Goal: Transaction & Acquisition: Purchase product/service

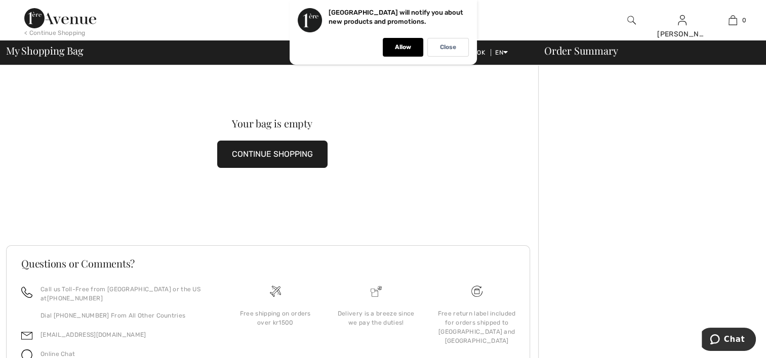
click at [65, 22] on img at bounding box center [60, 18] width 72 height 20
click at [395, 50] on p "Allow" at bounding box center [403, 48] width 16 height 8
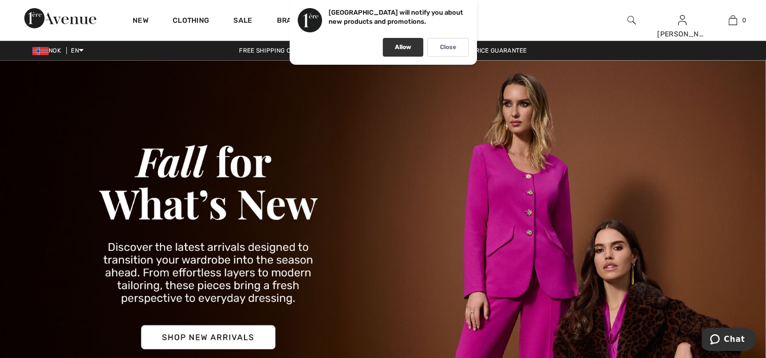
click at [399, 47] on p "Allow" at bounding box center [403, 48] width 16 height 8
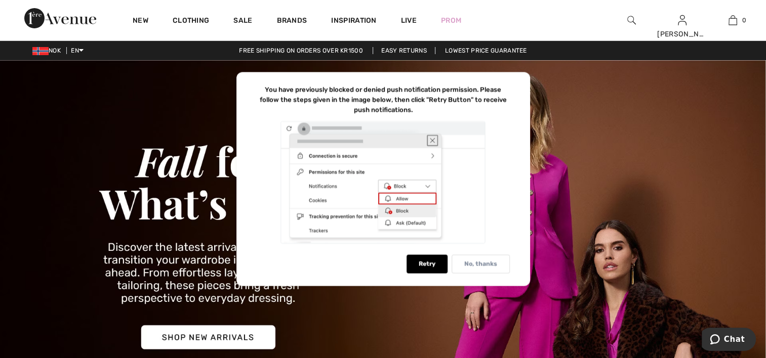
click at [503, 262] on div "No, thanks" at bounding box center [480, 264] width 58 height 19
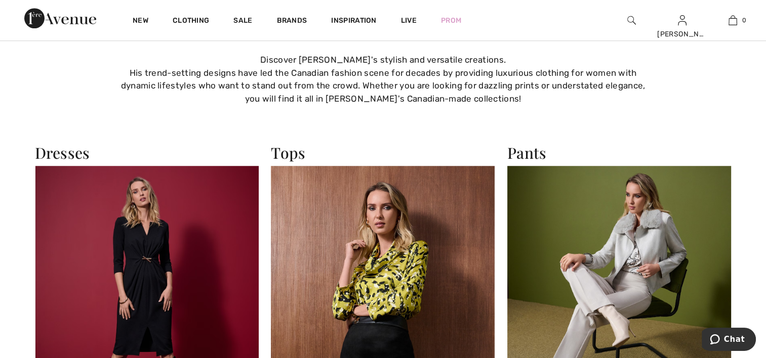
scroll to position [607, 0]
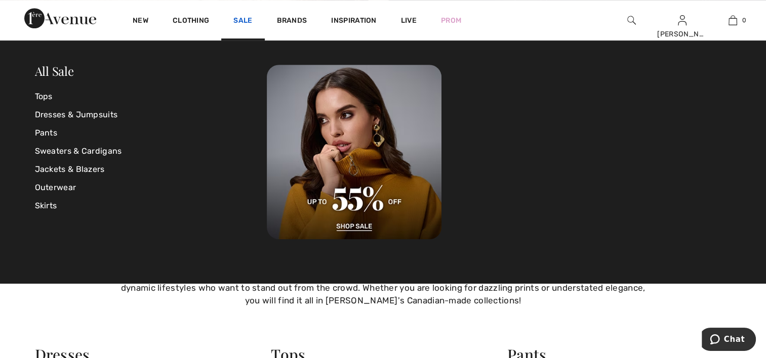
click at [239, 18] on link "Sale" at bounding box center [242, 21] width 19 height 11
click at [101, 107] on link "Dresses & Jumpsuits" at bounding box center [151, 115] width 232 height 18
click at [98, 114] on link "Dresses & Jumpsuits" at bounding box center [151, 115] width 232 height 18
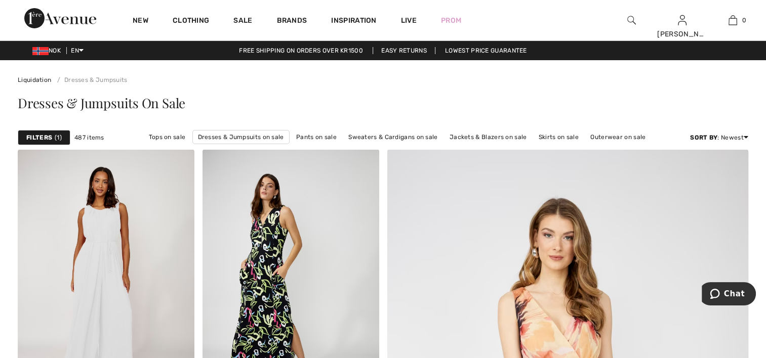
click at [45, 133] on strong "Filters" at bounding box center [39, 137] width 26 height 9
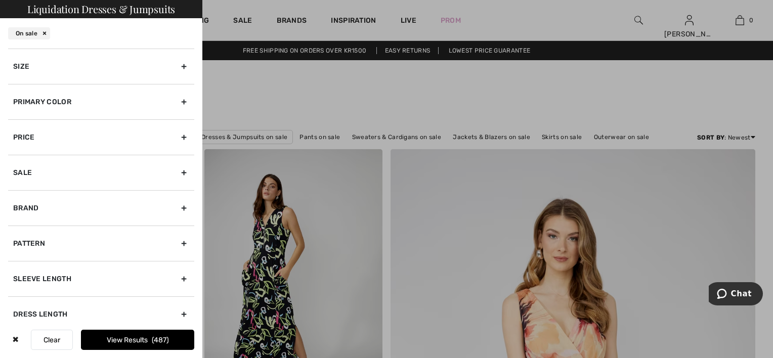
click at [60, 69] on div "Size" at bounding box center [101, 66] width 186 height 35
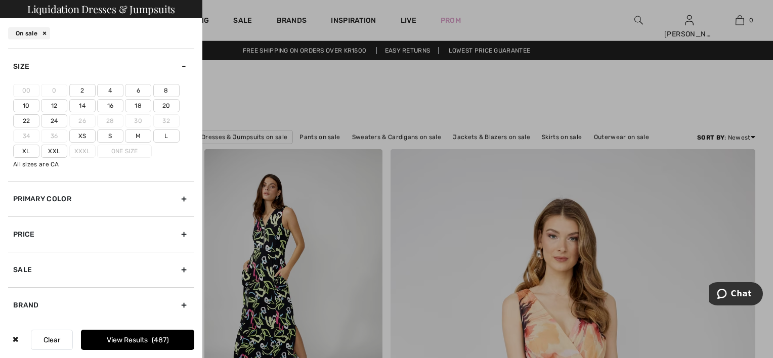
click at [51, 103] on label "12" at bounding box center [54, 105] width 26 height 13
click at [0, 0] on input"] "12" at bounding box center [0, 0] width 0 height 0
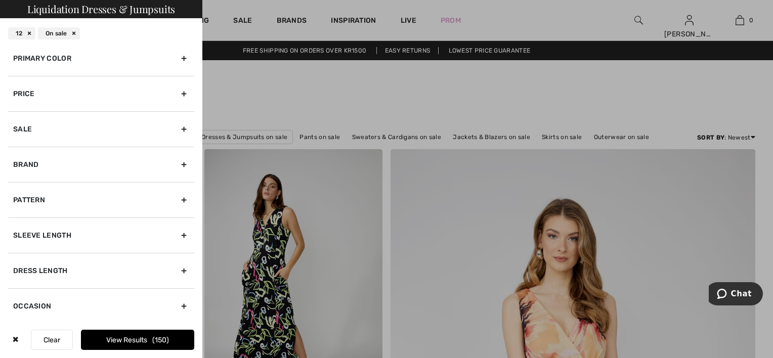
click at [114, 161] on div "Brand" at bounding box center [101, 164] width 186 height 35
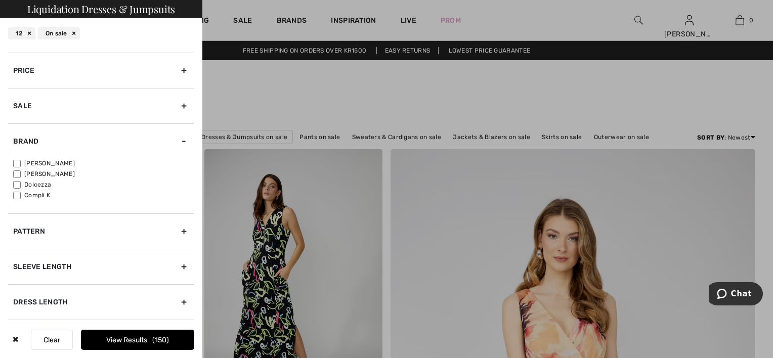
scroll to position [45, 0]
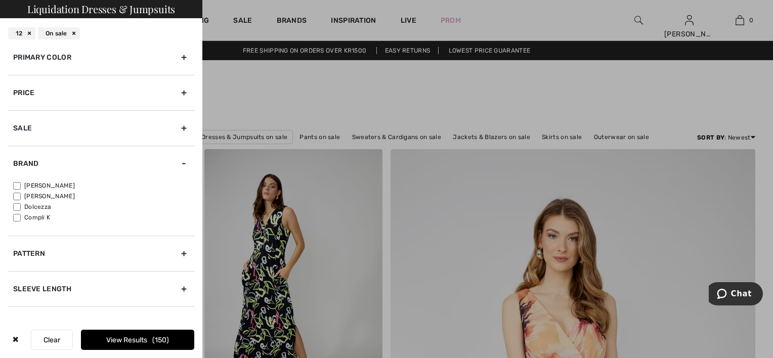
click at [54, 184] on label "[PERSON_NAME]" at bounding box center [103, 185] width 181 height 9
click at [21, 184] on input"] "[PERSON_NAME]" at bounding box center [17, 186] width 8 height 8
checkbox input"] "true"
click at [114, 339] on button "View Results 137" at bounding box center [137, 340] width 113 height 20
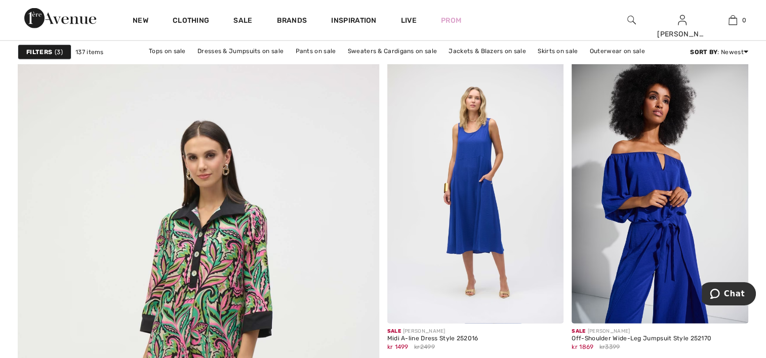
scroll to position [2581, 0]
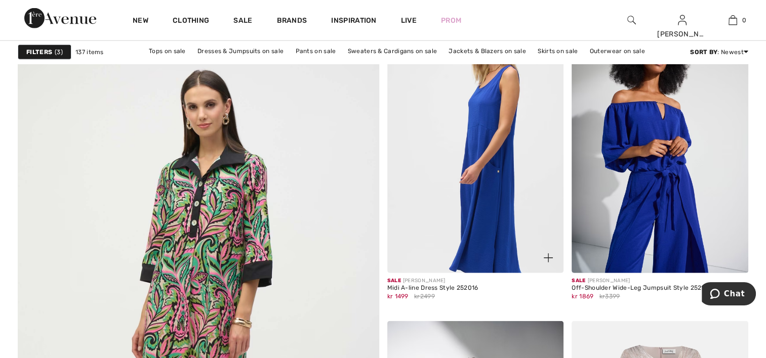
click at [489, 170] on img at bounding box center [475, 141] width 177 height 265
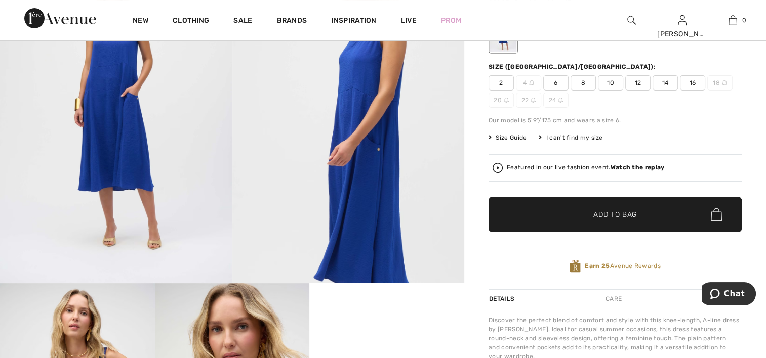
scroll to position [101, 0]
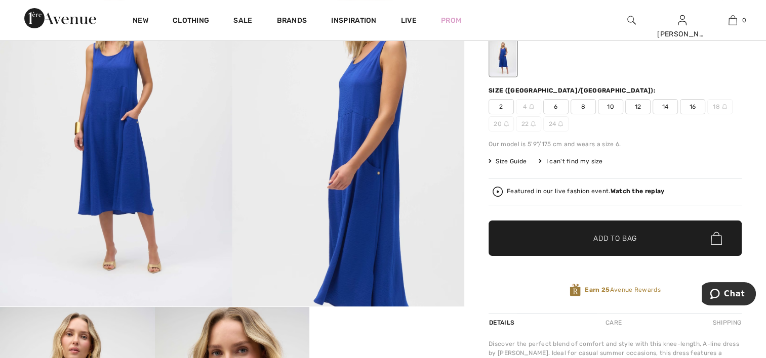
click at [636, 109] on span "12" at bounding box center [637, 106] width 25 height 15
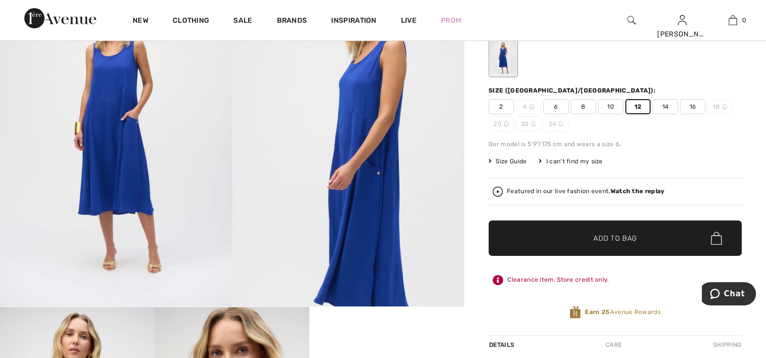
click at [603, 240] on span "Add to Bag" at bounding box center [615, 238] width 44 height 11
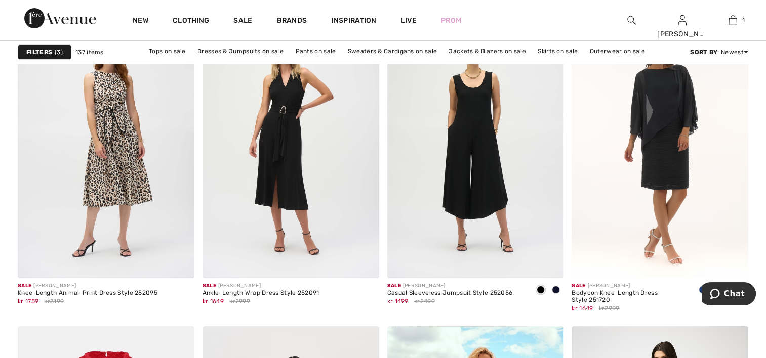
scroll to position [3896, 0]
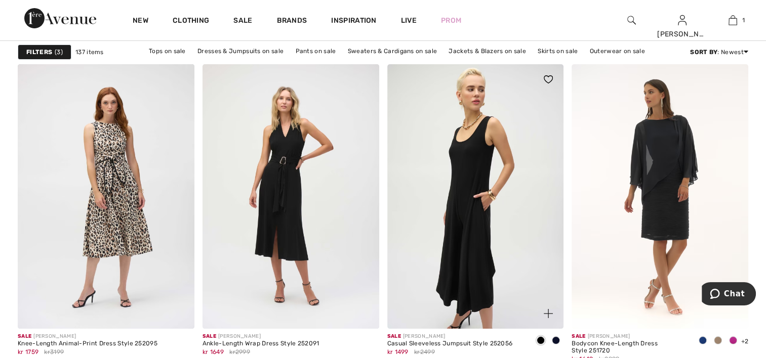
click at [510, 214] on img at bounding box center [475, 196] width 177 height 265
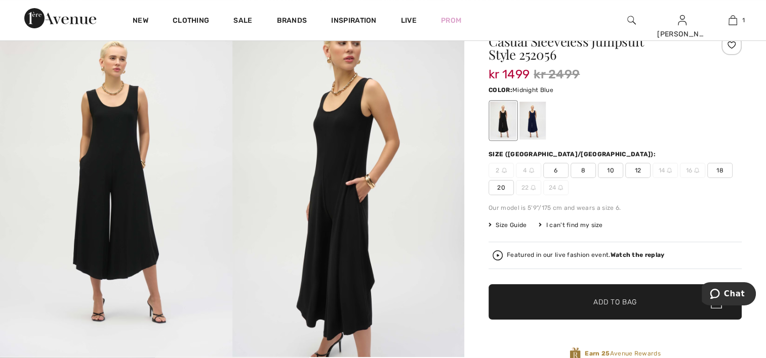
click at [530, 125] on div at bounding box center [532, 121] width 26 height 38
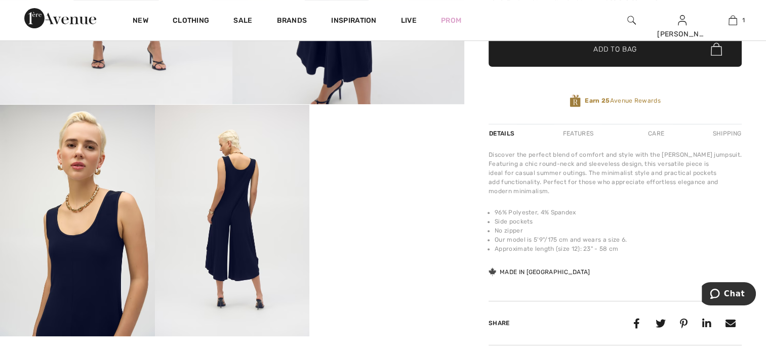
scroll to position [253, 0]
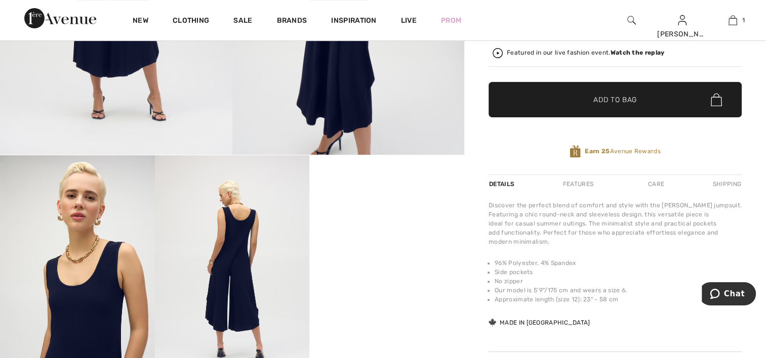
click at [601, 149] on strong "Earn 25" at bounding box center [596, 151] width 25 height 7
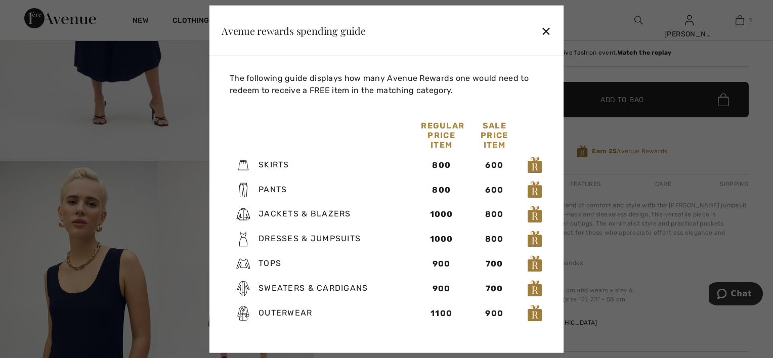
click at [545, 24] on div "✕" at bounding box center [546, 30] width 11 height 21
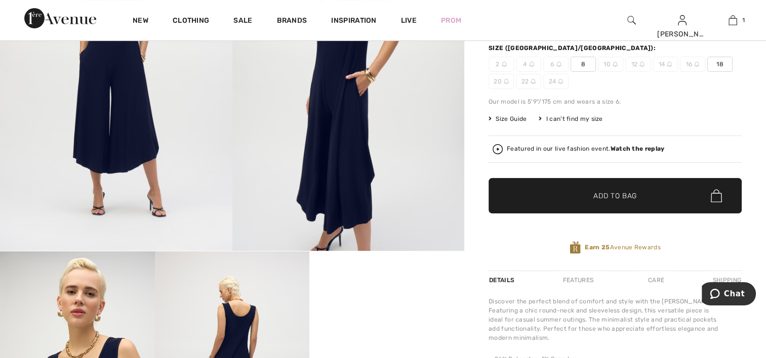
scroll to position [0, 0]
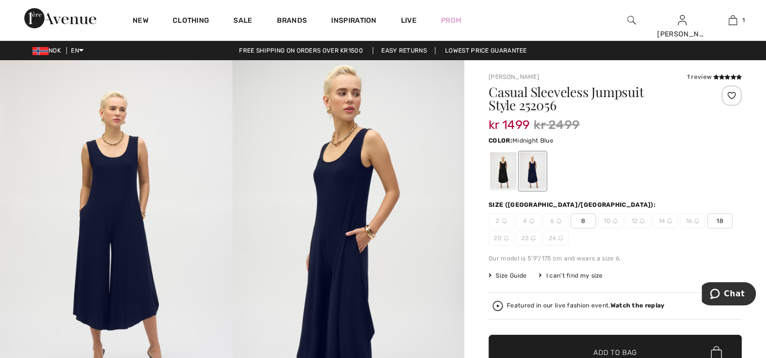
click at [731, 90] on div at bounding box center [731, 96] width 20 height 20
click at [637, 222] on span "12" at bounding box center [637, 221] width 25 height 15
click at [636, 219] on span "12" at bounding box center [637, 221] width 25 height 15
click at [641, 219] on img at bounding box center [641, 221] width 5 height 5
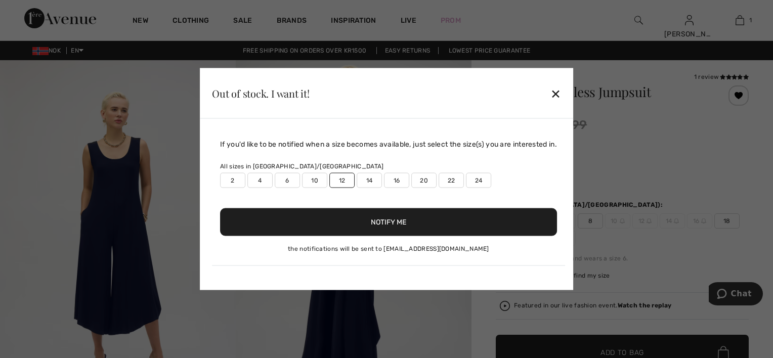
click at [419, 229] on button "Notify Me" at bounding box center [388, 222] width 337 height 28
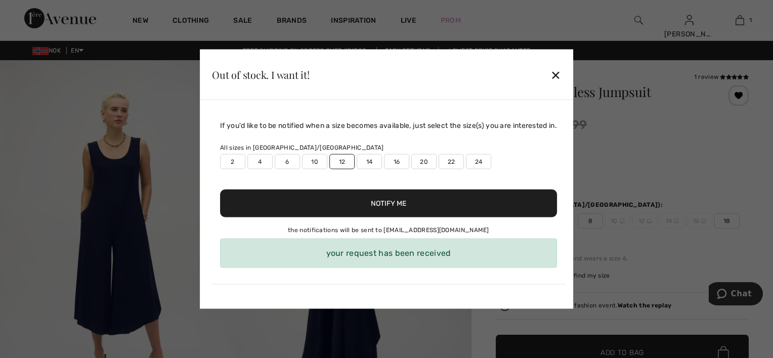
click at [557, 75] on div "✕" at bounding box center [556, 74] width 11 height 21
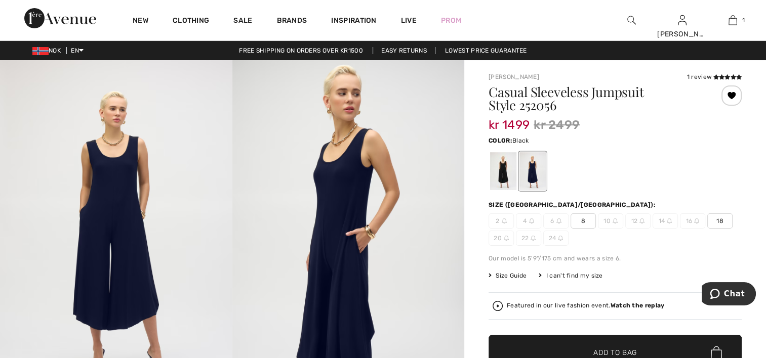
click at [505, 176] on div at bounding box center [503, 171] width 26 height 38
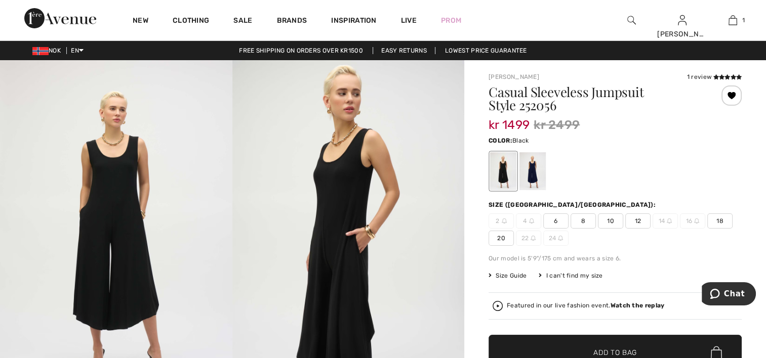
click at [638, 223] on span "12" at bounding box center [637, 221] width 25 height 15
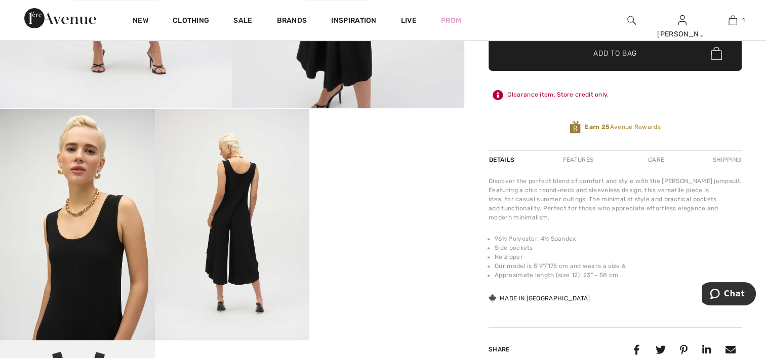
scroll to position [304, 0]
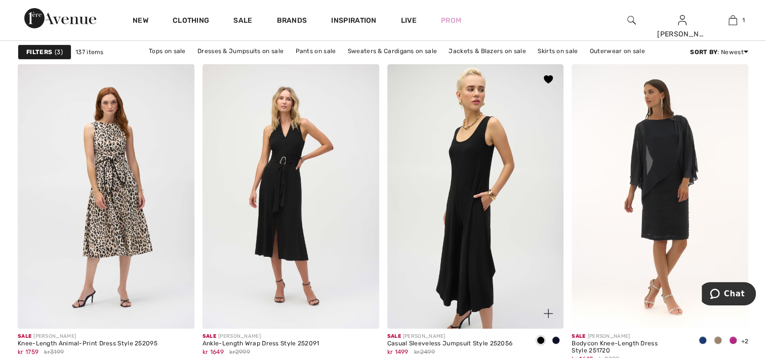
click at [482, 227] on img at bounding box center [475, 196] width 177 height 265
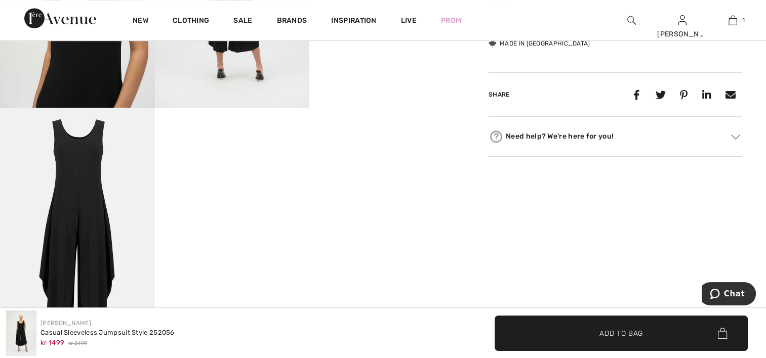
scroll to position [557, 0]
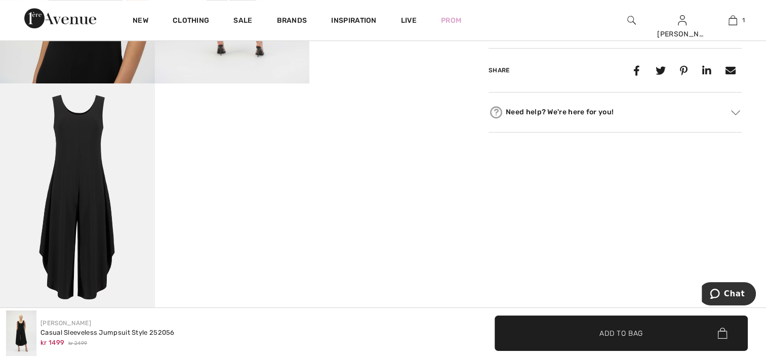
click at [84, 262] on img at bounding box center [77, 199] width 155 height 232
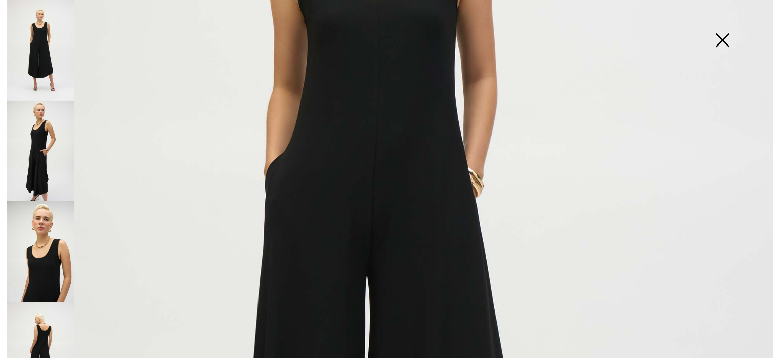
scroll to position [354, 0]
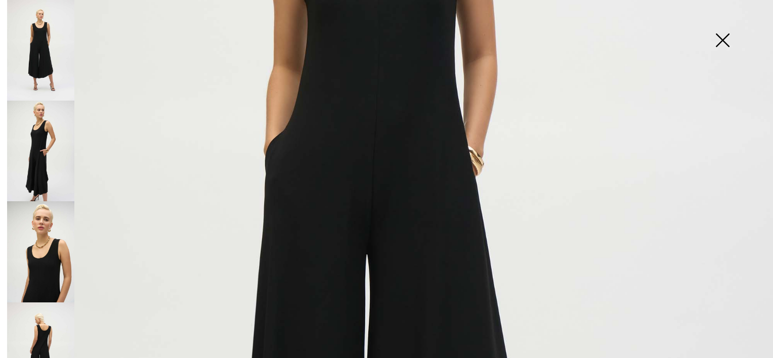
click at [723, 44] on img at bounding box center [722, 41] width 51 height 52
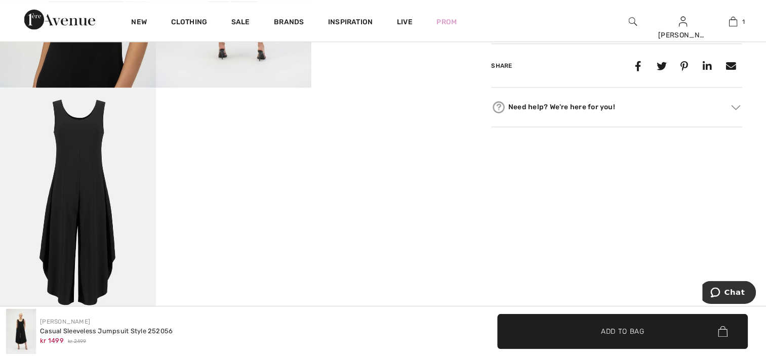
scroll to position [557, 0]
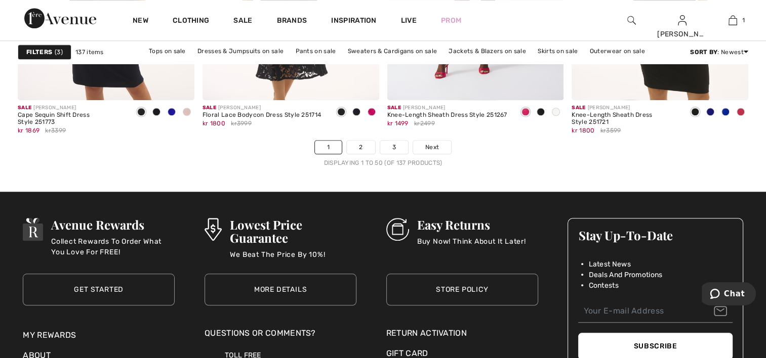
scroll to position [4757, 0]
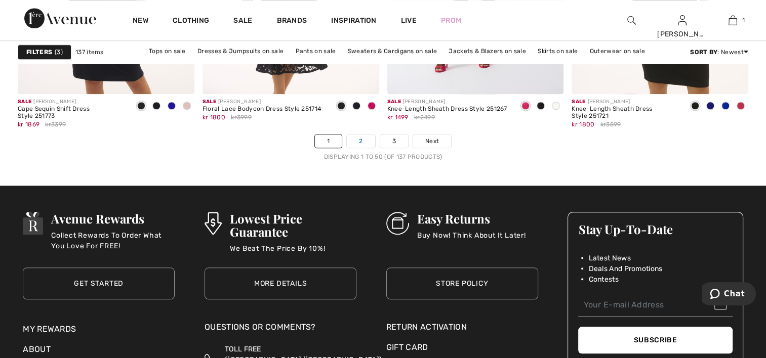
click at [358, 141] on link "2" at bounding box center [361, 141] width 28 height 13
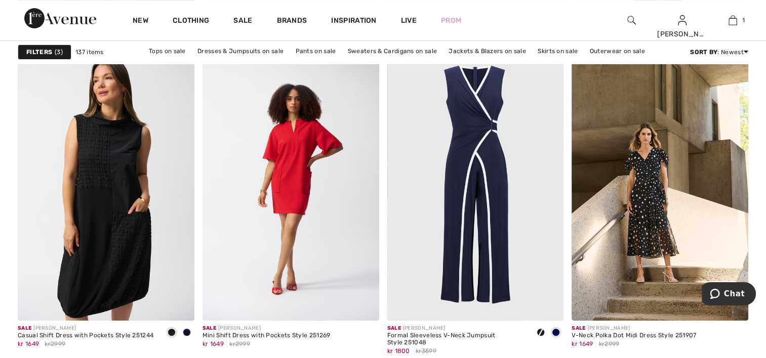
scroll to position [4200, 0]
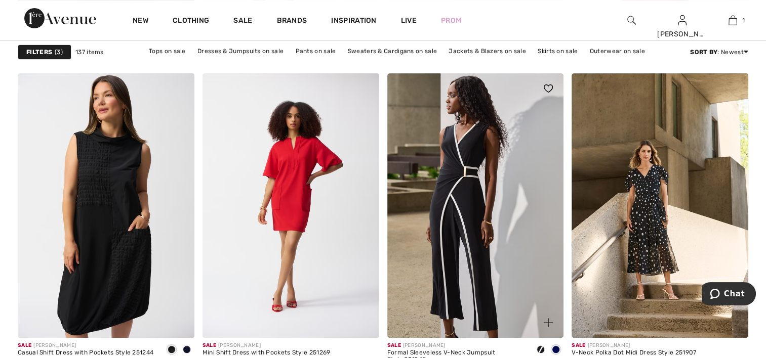
click at [472, 204] on img at bounding box center [475, 205] width 177 height 265
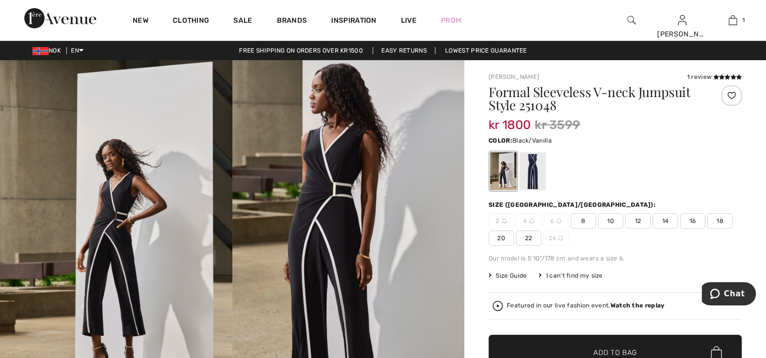
click at [638, 217] on span "12" at bounding box center [637, 221] width 25 height 15
click at [731, 94] on div at bounding box center [731, 96] width 20 height 20
click at [536, 177] on div at bounding box center [532, 171] width 26 height 38
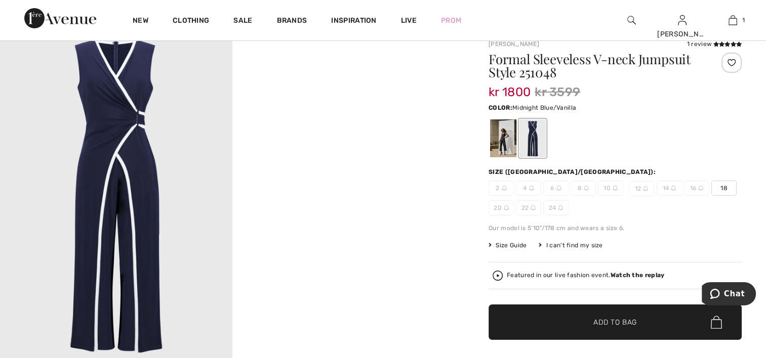
scroll to position [101, 0]
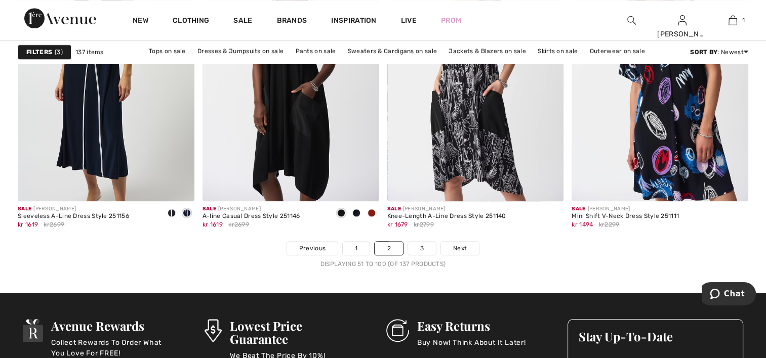
scroll to position [4757, 0]
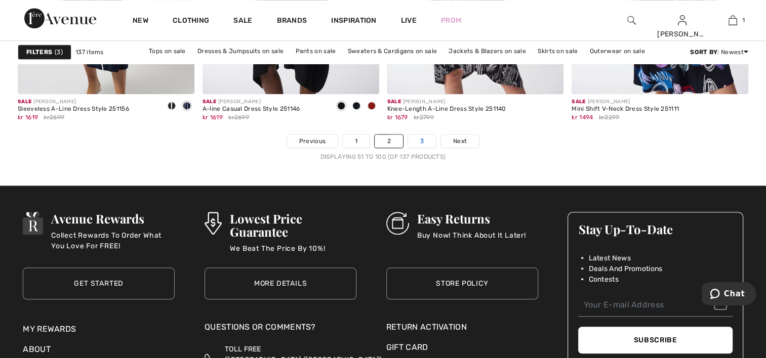
click at [418, 142] on link "3" at bounding box center [422, 141] width 28 height 13
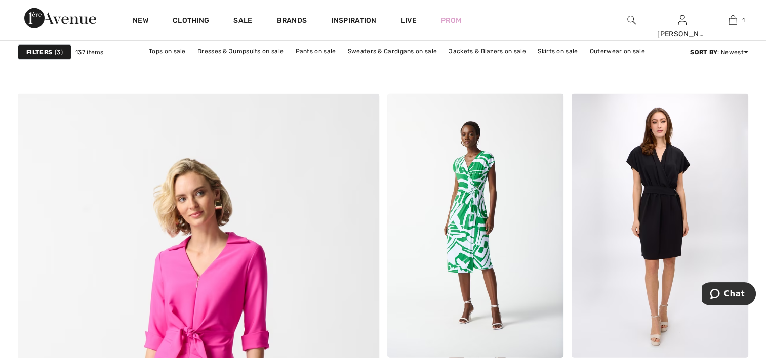
scroll to position [2480, 0]
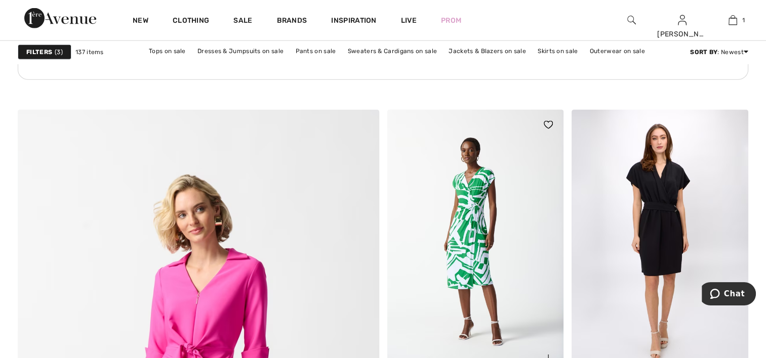
click at [548, 124] on img at bounding box center [547, 125] width 9 height 8
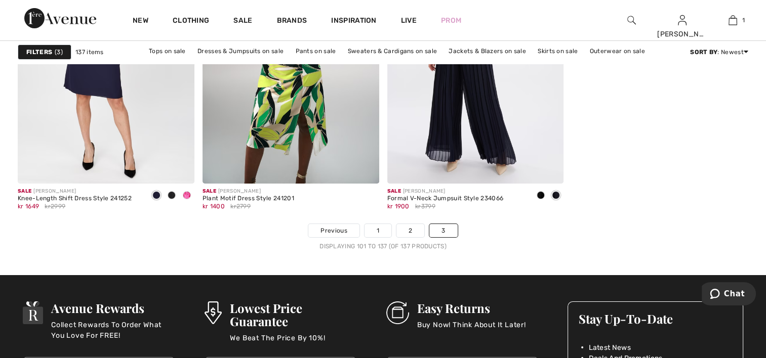
scroll to position [3643, 0]
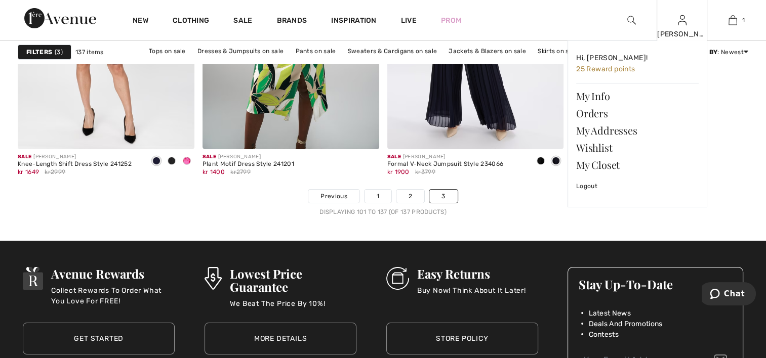
click at [680, 26] on img at bounding box center [682, 20] width 9 height 12
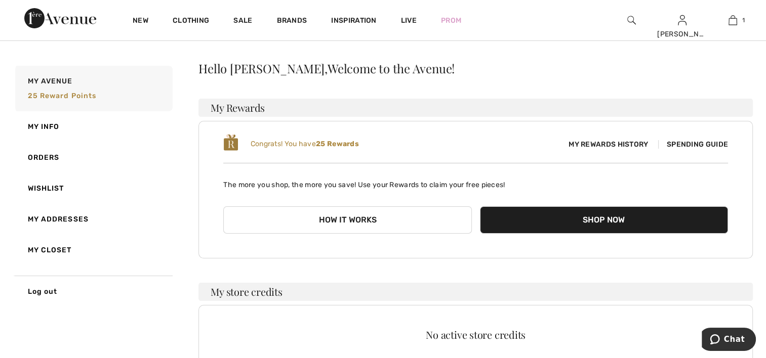
scroll to position [23, 0]
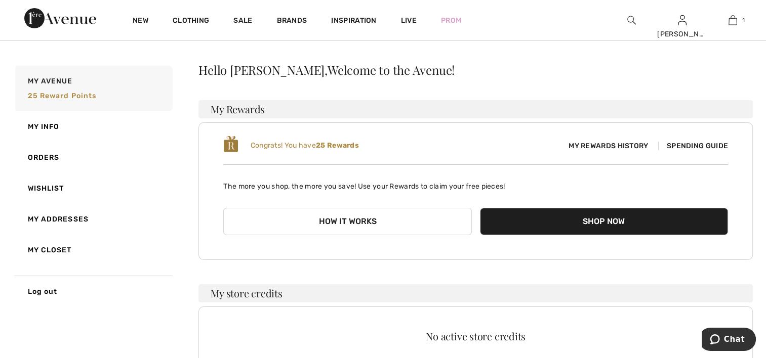
click at [335, 218] on button "How it works" at bounding box center [347, 221] width 248 height 27
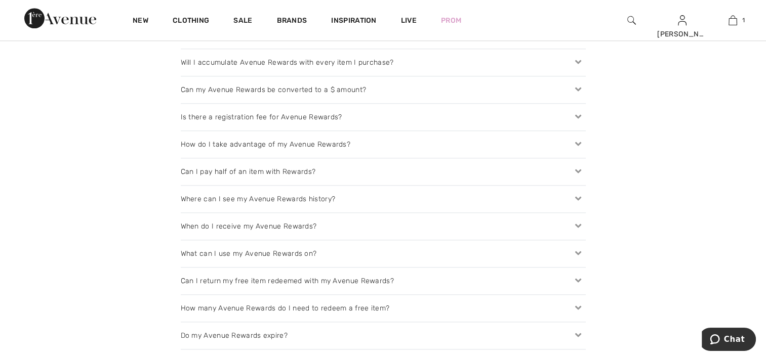
scroll to position [1113, 0]
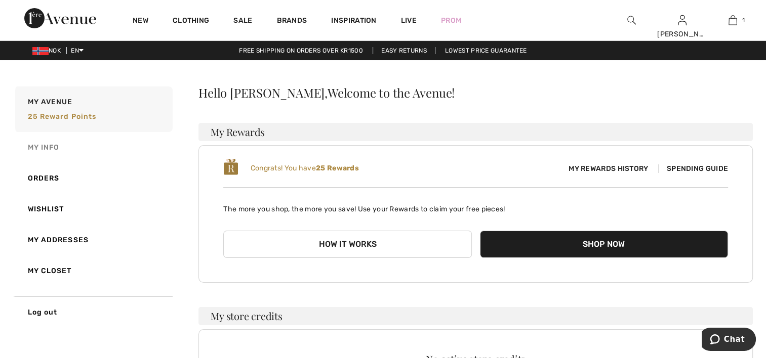
click at [41, 147] on link "My Info" at bounding box center [92, 147] width 159 height 31
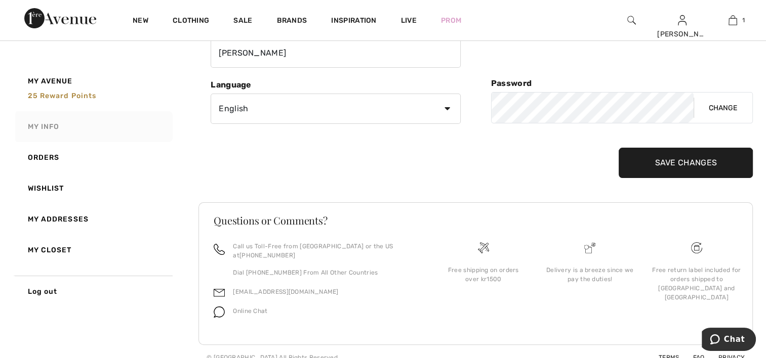
scroll to position [154, 0]
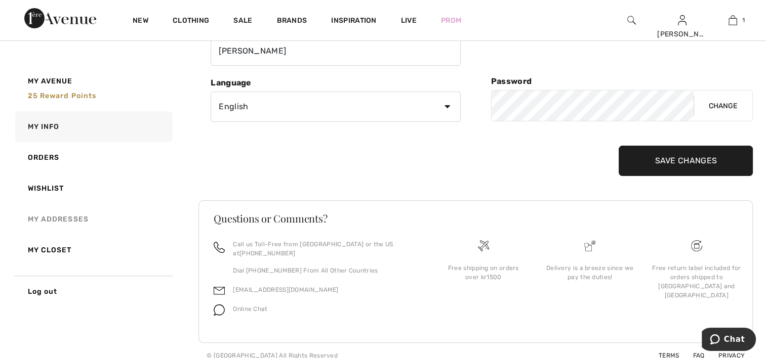
click at [69, 225] on link "My Addresses" at bounding box center [92, 219] width 159 height 31
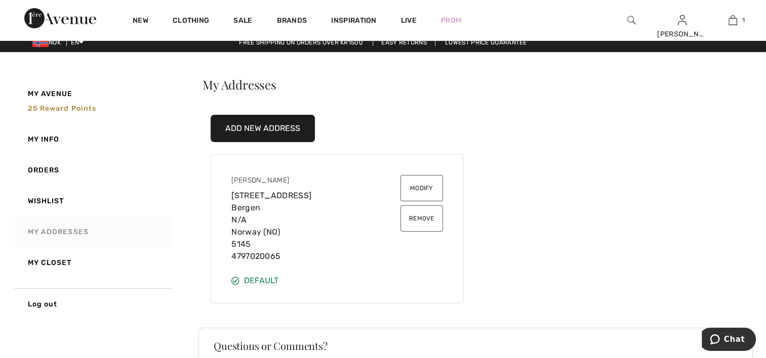
scroll to position [0, 0]
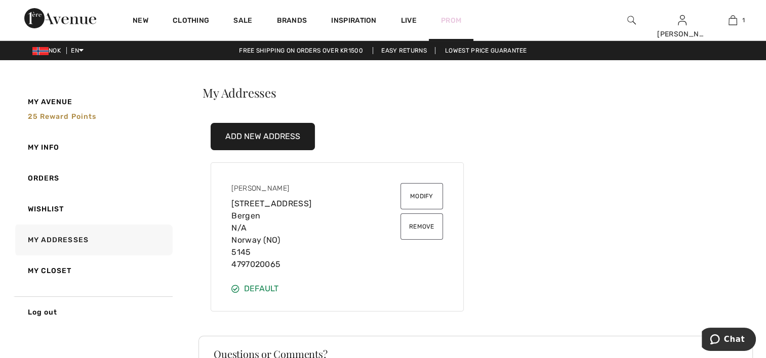
click at [454, 19] on link "Prom" at bounding box center [451, 20] width 20 height 11
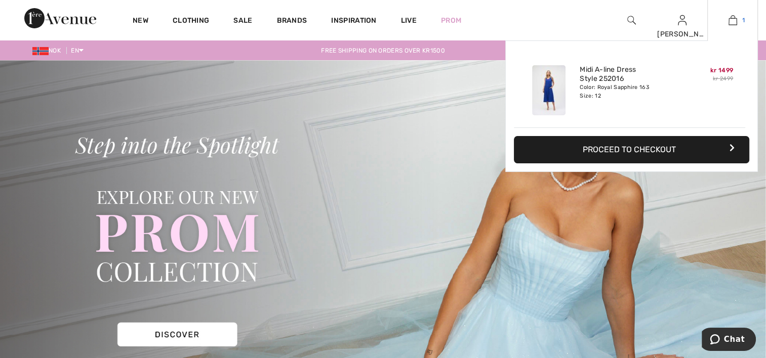
click at [737, 19] on link "1" at bounding box center [732, 20] width 50 height 12
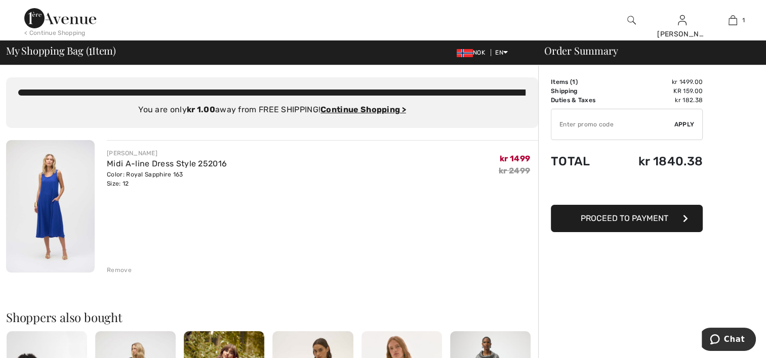
click at [68, 16] on img at bounding box center [60, 18] width 72 height 20
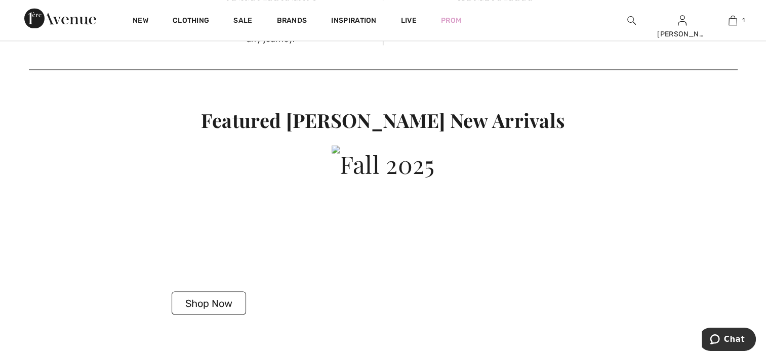
scroll to position [1923, 0]
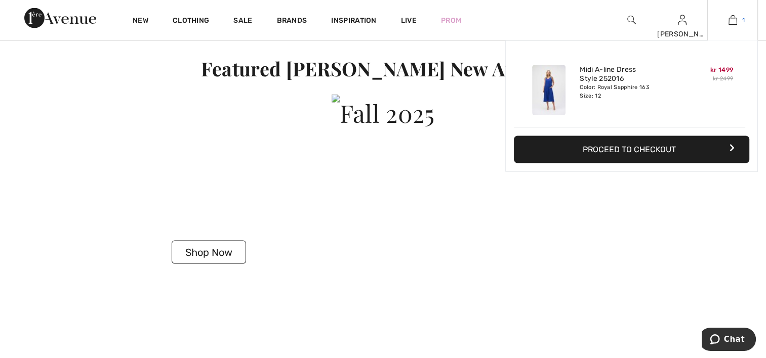
click at [737, 20] on link "1" at bounding box center [732, 20] width 50 height 12
click at [696, 154] on button "Proceed to Checkout" at bounding box center [631, 149] width 235 height 27
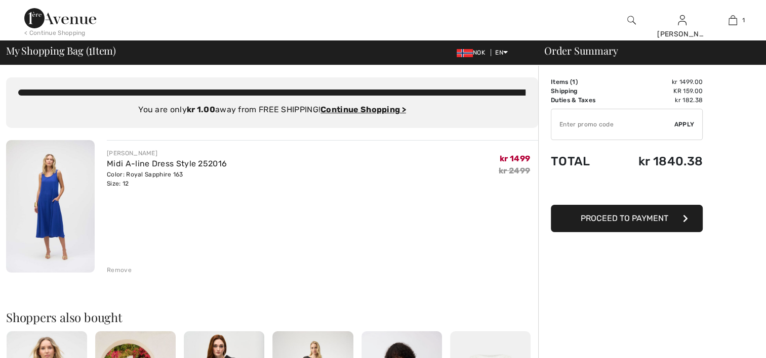
click at [597, 124] on input "TEXT" at bounding box center [612, 124] width 123 height 30
type input "EXTRA15"
click at [686, 122] on span "Apply" at bounding box center [684, 124] width 20 height 9
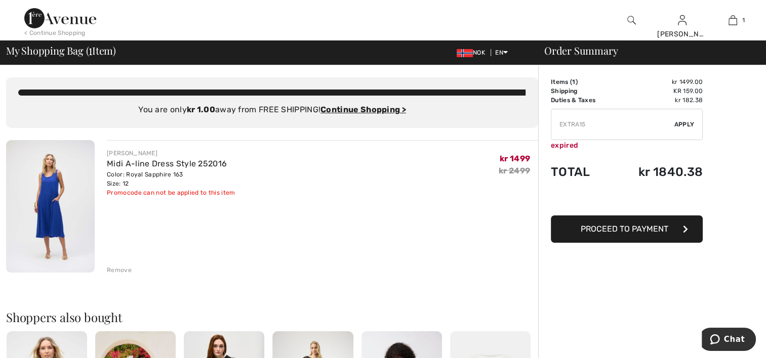
drag, startPoint x: 587, startPoint y: 124, endPoint x: 538, endPoint y: 136, distance: 50.4
